Goal: Task Accomplishment & Management: Use online tool/utility

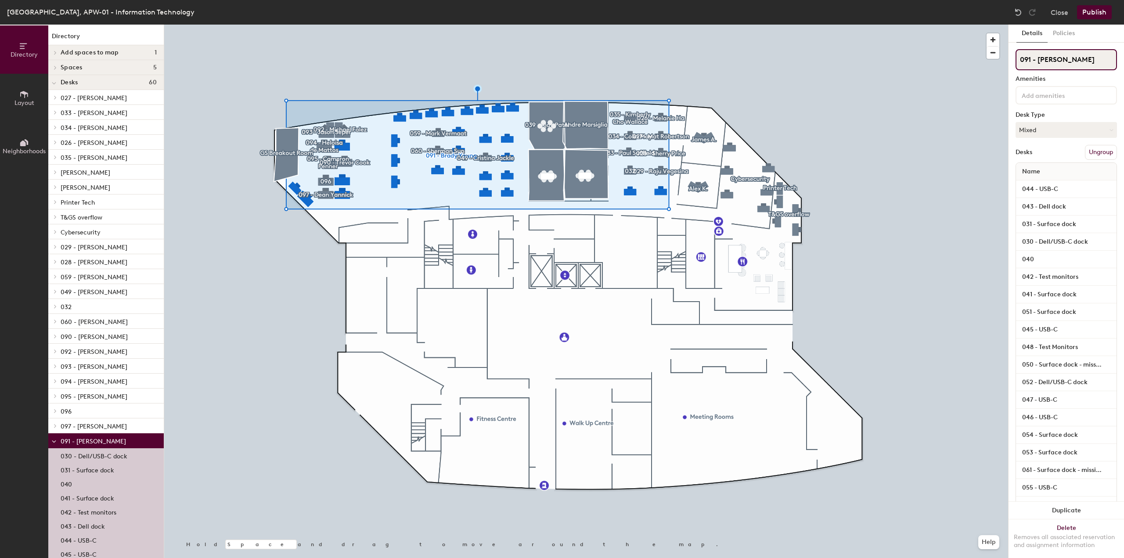
click at [1060, 61] on input "091 - [PERSON_NAME]" at bounding box center [1066, 59] width 101 height 21
click at [829, 52] on div "Directory Layout Neighborhoods Directory Add spaces to map 1 GS Breakout Room S…" at bounding box center [562, 292] width 1124 height 534
type input "Technology & Global Security"
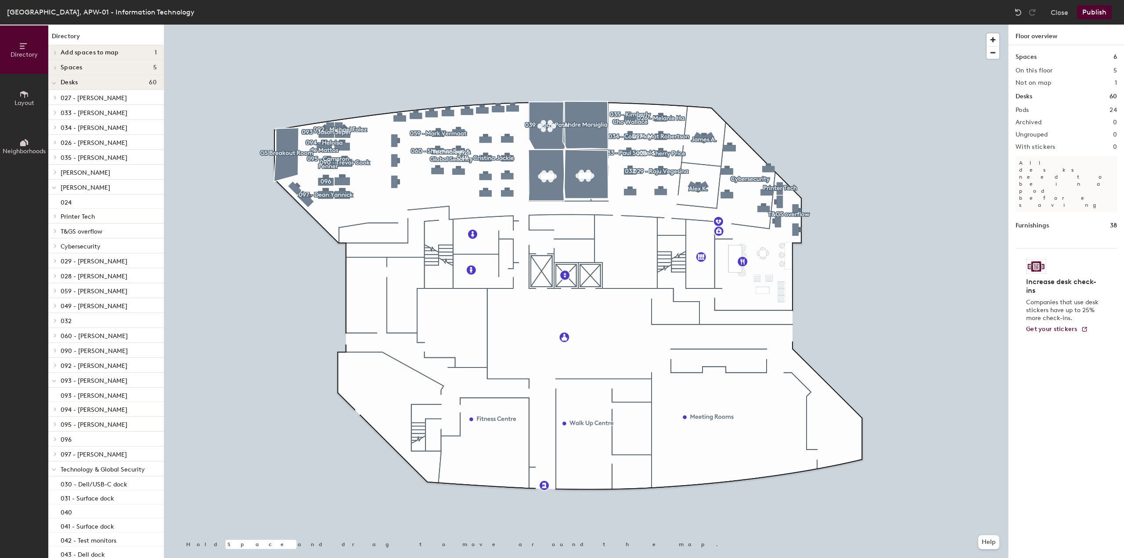
click at [1083, 17] on button "Publish" at bounding box center [1094, 12] width 35 height 14
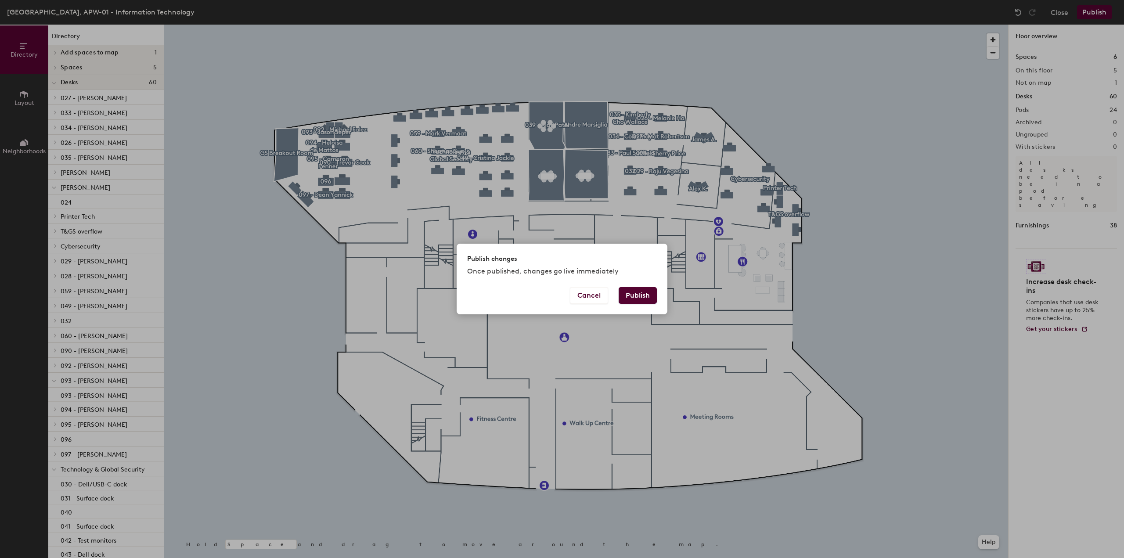
click at [629, 299] on button "Publish" at bounding box center [638, 295] width 38 height 17
